Goal: Check status: Check status

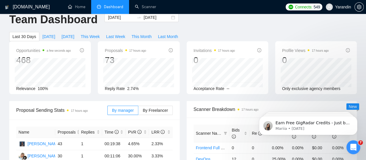
scroll to position [9, 0]
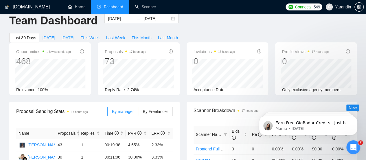
click at [74, 34] on span "[DATE]" at bounding box center [68, 37] width 13 height 6
type input "[DATE]"
click at [55, 34] on span "[DATE]" at bounding box center [49, 37] width 13 height 6
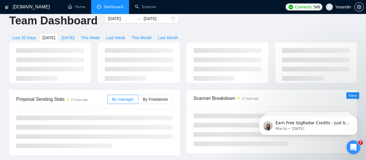
type input "[DATE]"
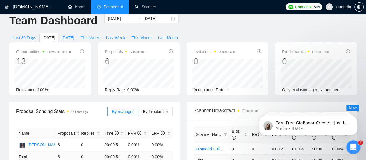
click at [100, 34] on span "This Week" at bounding box center [90, 37] width 19 height 6
type input "[DATE]"
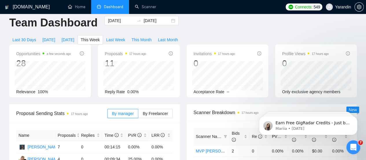
scroll to position [5, 0]
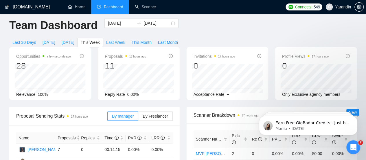
click at [125, 39] on span "Last Week" at bounding box center [115, 42] width 19 height 6
type input "[DATE]"
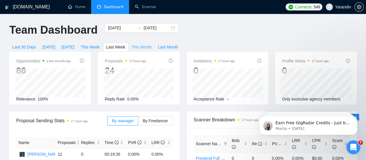
click at [152, 44] on span "This Month" at bounding box center [142, 47] width 20 height 6
type input "[DATE]"
click at [55, 44] on span "[DATE]" at bounding box center [49, 47] width 13 height 6
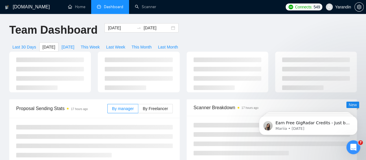
type input "[DATE]"
